Goal: Navigation & Orientation: Find specific page/section

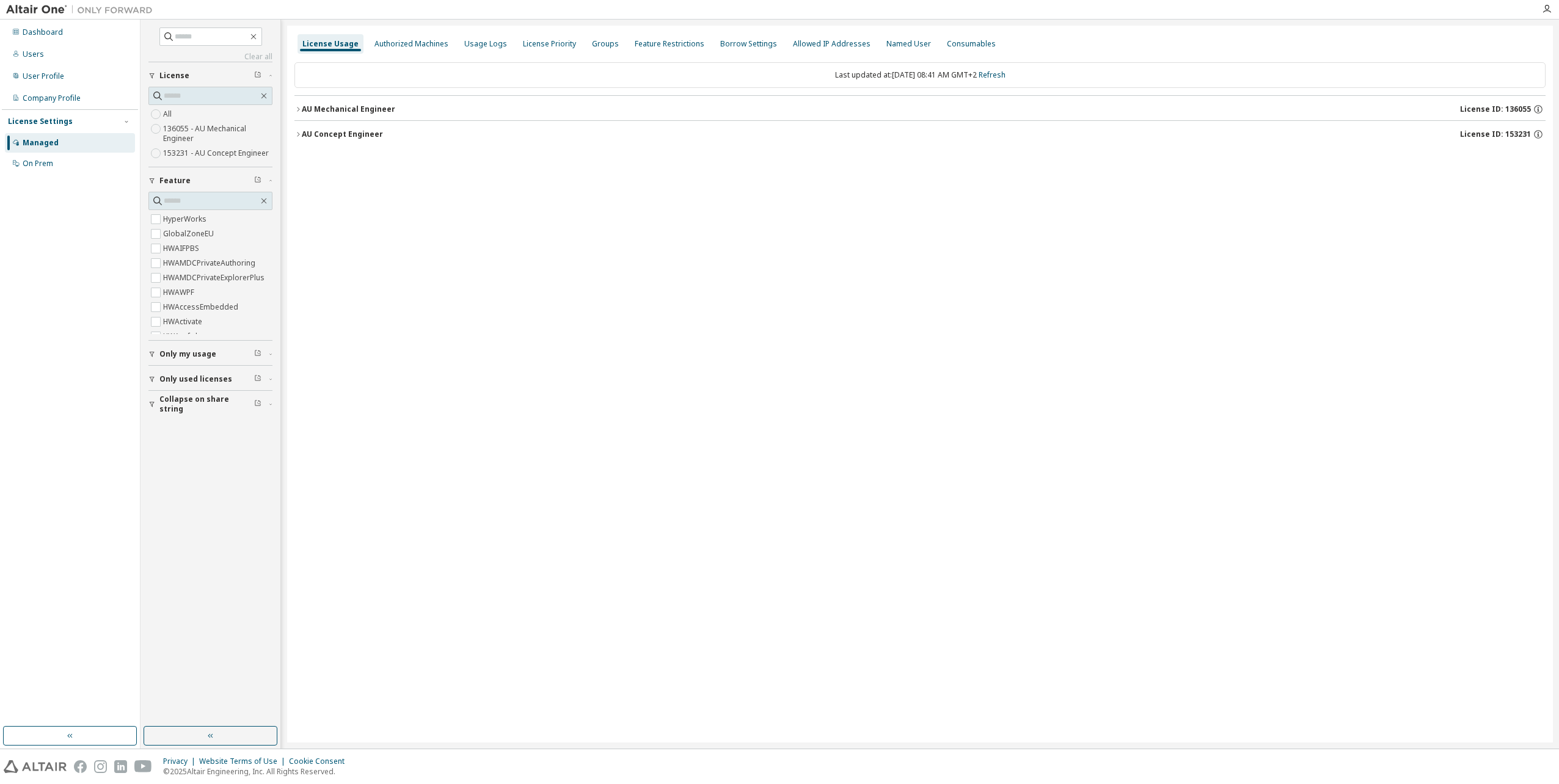
click at [298, 108] on icon "button" at bounding box center [298, 109] width 8 height 8
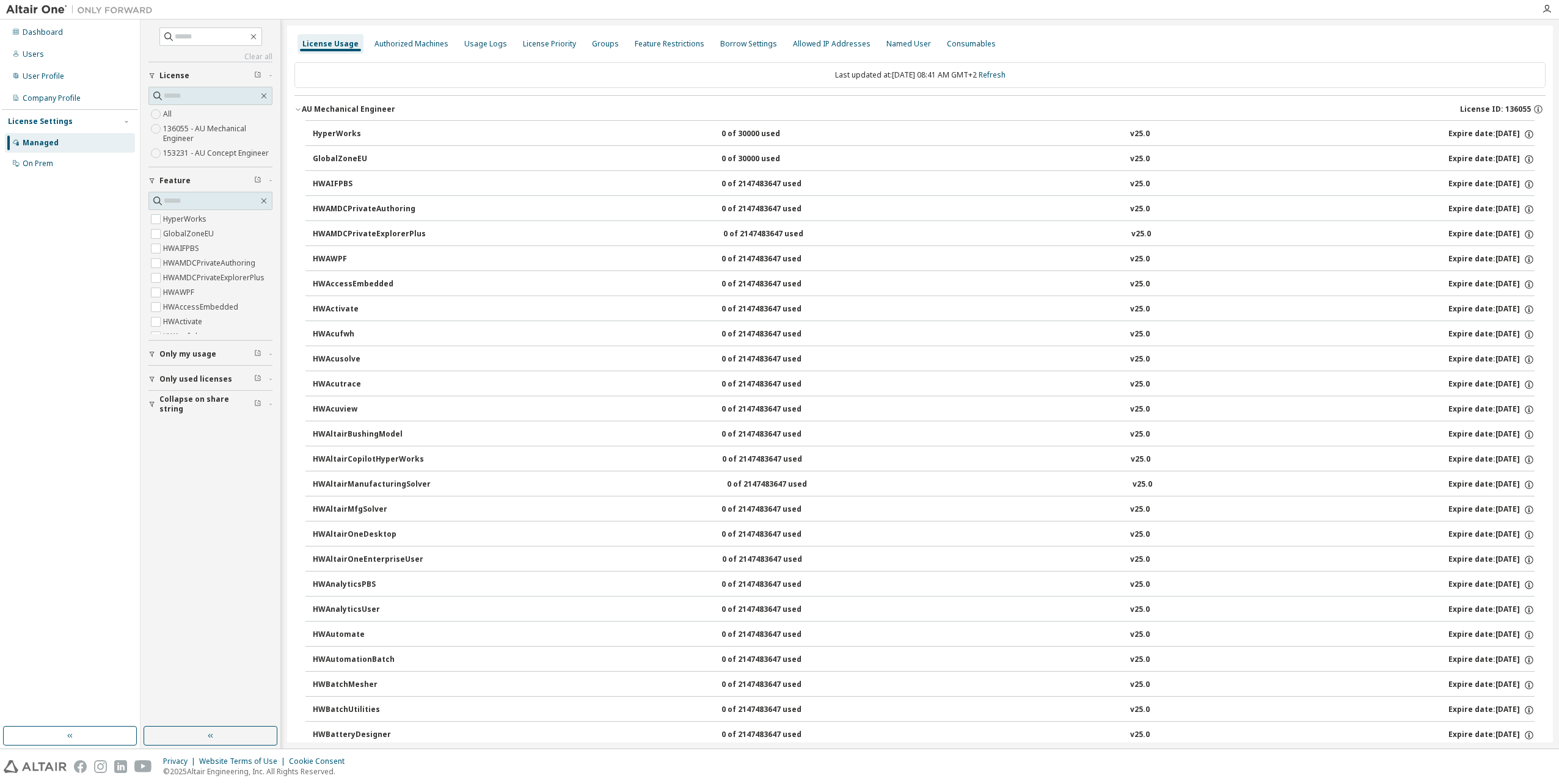
click at [297, 107] on icon "button" at bounding box center [298, 109] width 8 height 8
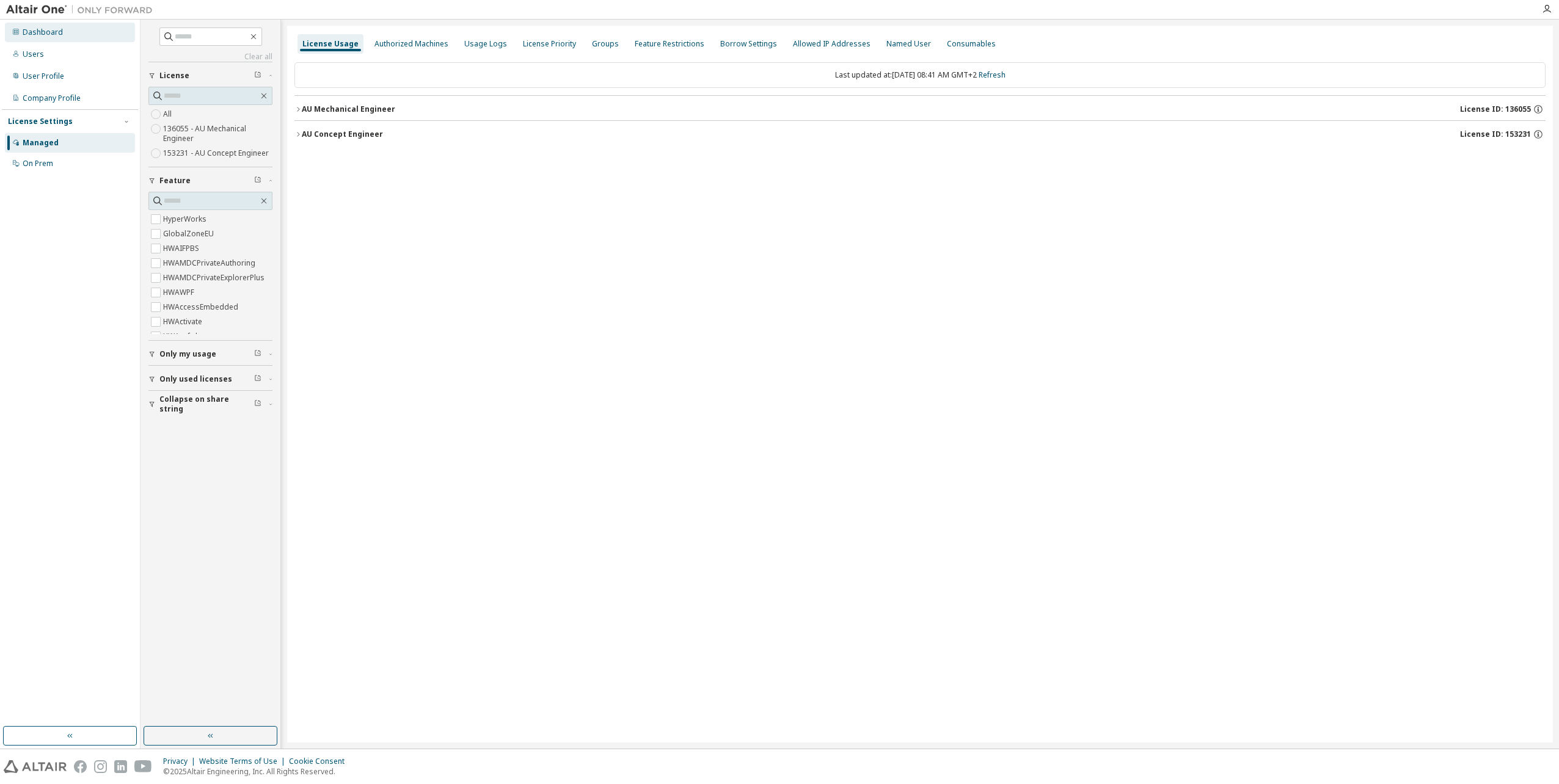
click at [42, 31] on div "Dashboard" at bounding box center [43, 31] width 40 height 9
